Goal: Register for event/course

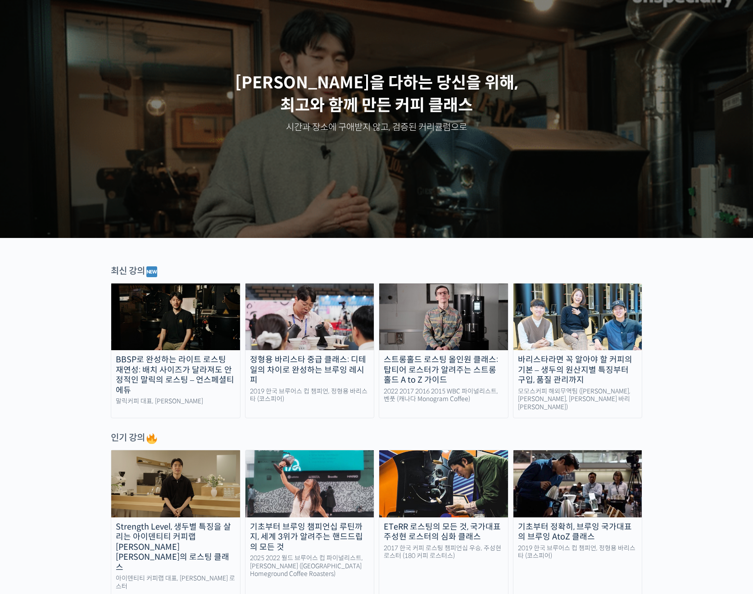
scroll to position [225, 0]
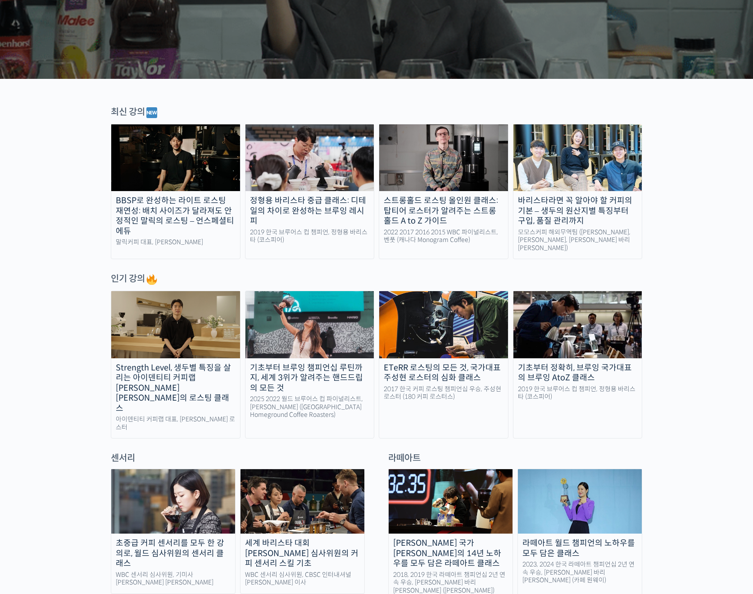
click at [174, 217] on div "BBSP로 완성하는 라이트 로스팅 재연성: 배치 사이즈가 달라져도 안정적인 말릭의 로스팅 – 언스페셜티 에듀" at bounding box center [175, 216] width 129 height 41
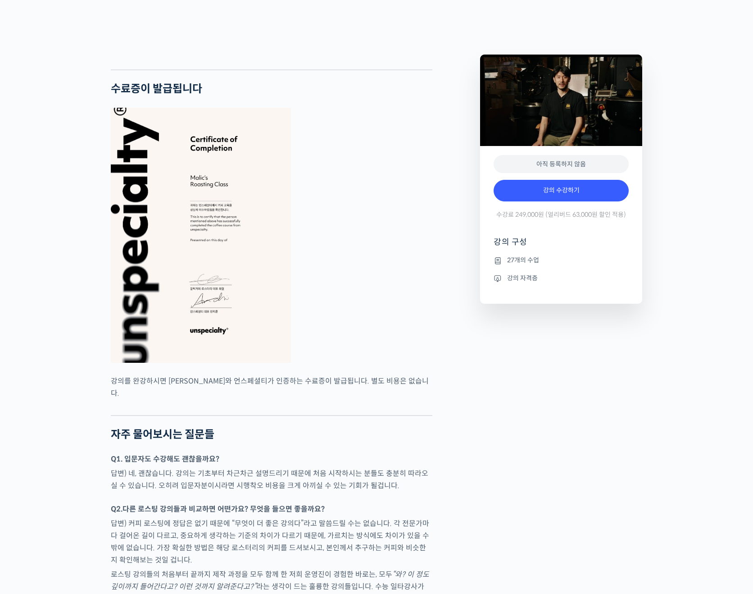
scroll to position [2659, 0]
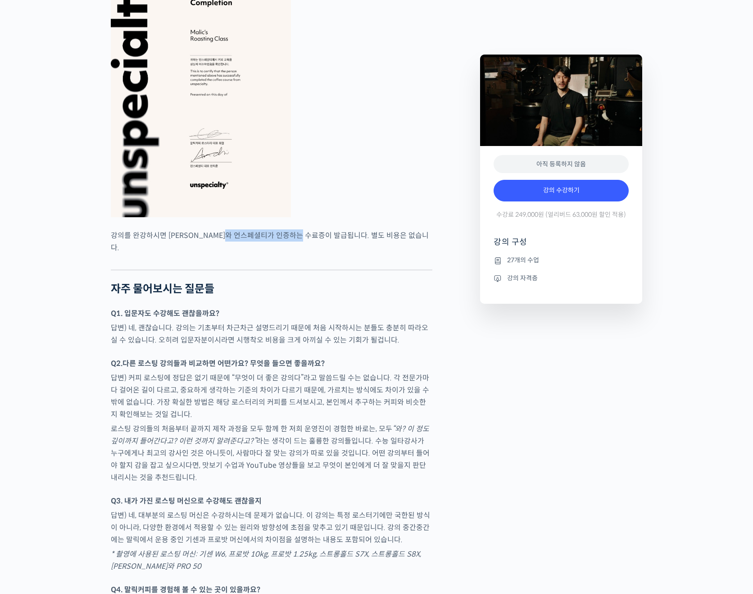
drag, startPoint x: 256, startPoint y: 267, endPoint x: 338, endPoint y: 265, distance: 82.0
click at [332, 254] on p "강의를 완강하시면 최철 로스터와 언스페셜티가 인증하는 수료증이 발급됩니다. 별도 비용은 없습니다." at bounding box center [272, 241] width 322 height 24
drag, startPoint x: 338, startPoint y: 265, endPoint x: 334, endPoint y: 278, distance: 12.8
click at [339, 254] on p "강의를 완강하시면 최철 로스터와 언스페셜티가 인증하는 수료증이 발급됩니다. 별도 비용은 없습니다." at bounding box center [272, 241] width 322 height 24
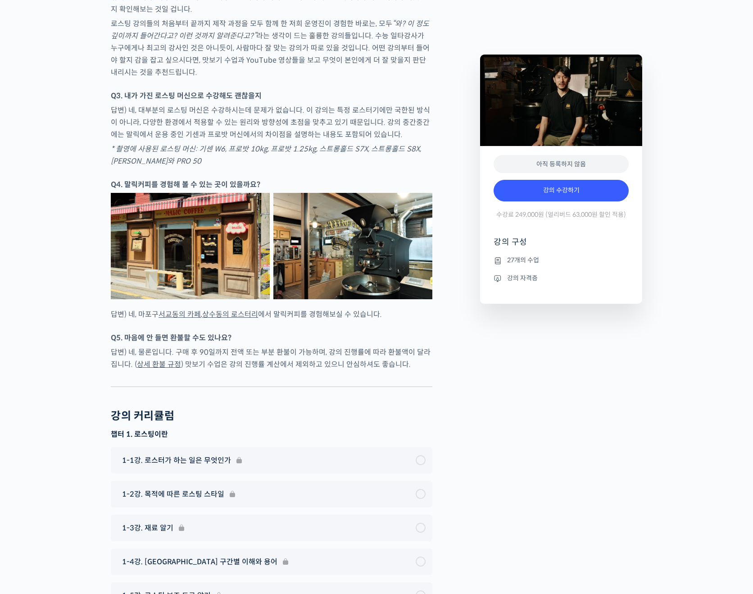
scroll to position [3064, 0]
click at [545, 196] on link "강의 수강하기" at bounding box center [561, 191] width 135 height 22
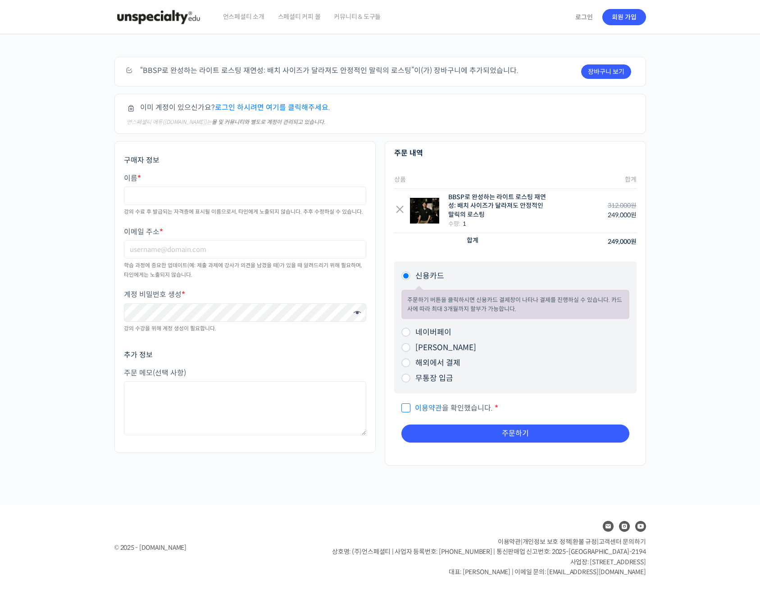
click at [301, 17] on span "스페셜티 커피 몰" at bounding box center [299, 17] width 43 height 34
